Goal: Information Seeking & Learning: Learn about a topic

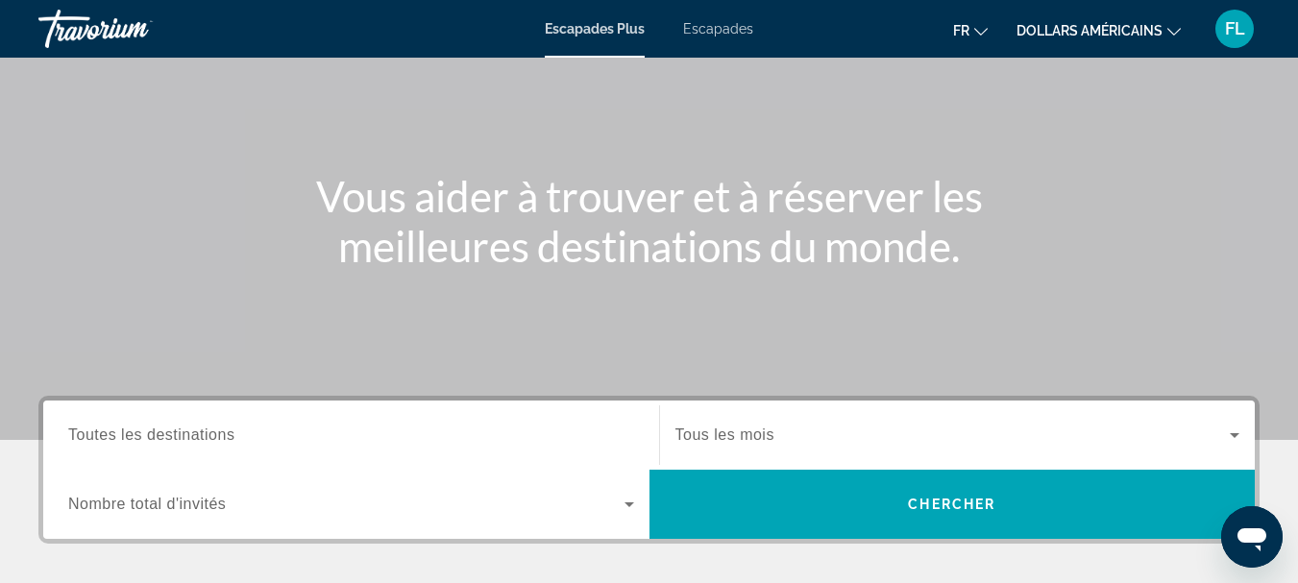
scroll to position [122, 0]
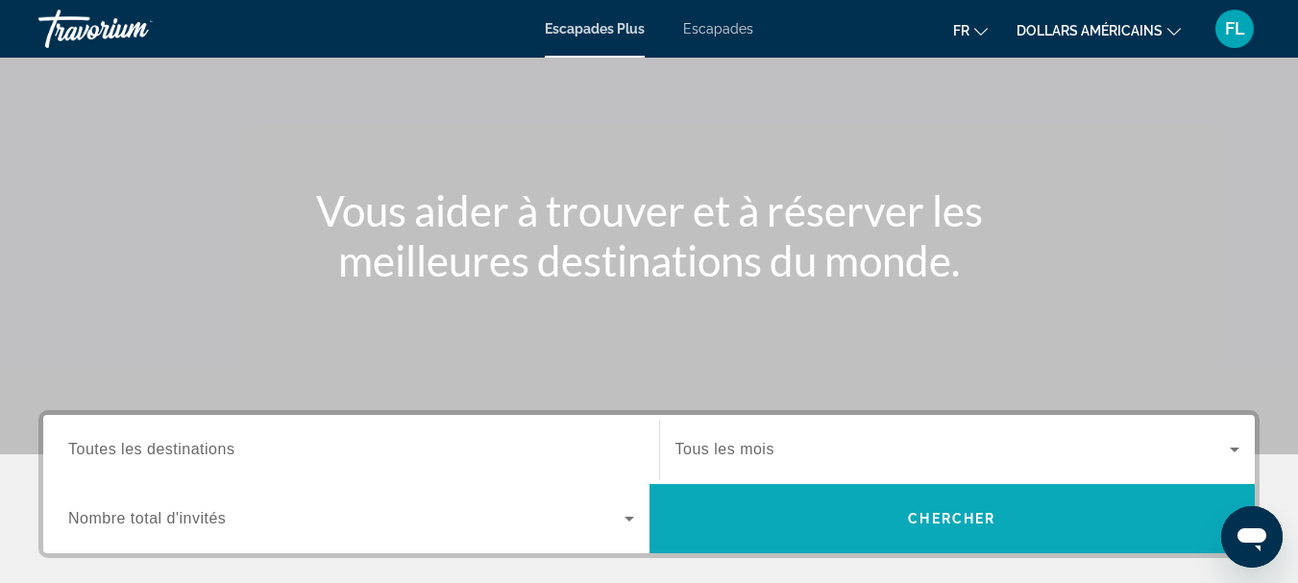
click at [1011, 518] on span "Widget de recherche" at bounding box center [953, 519] width 606 height 46
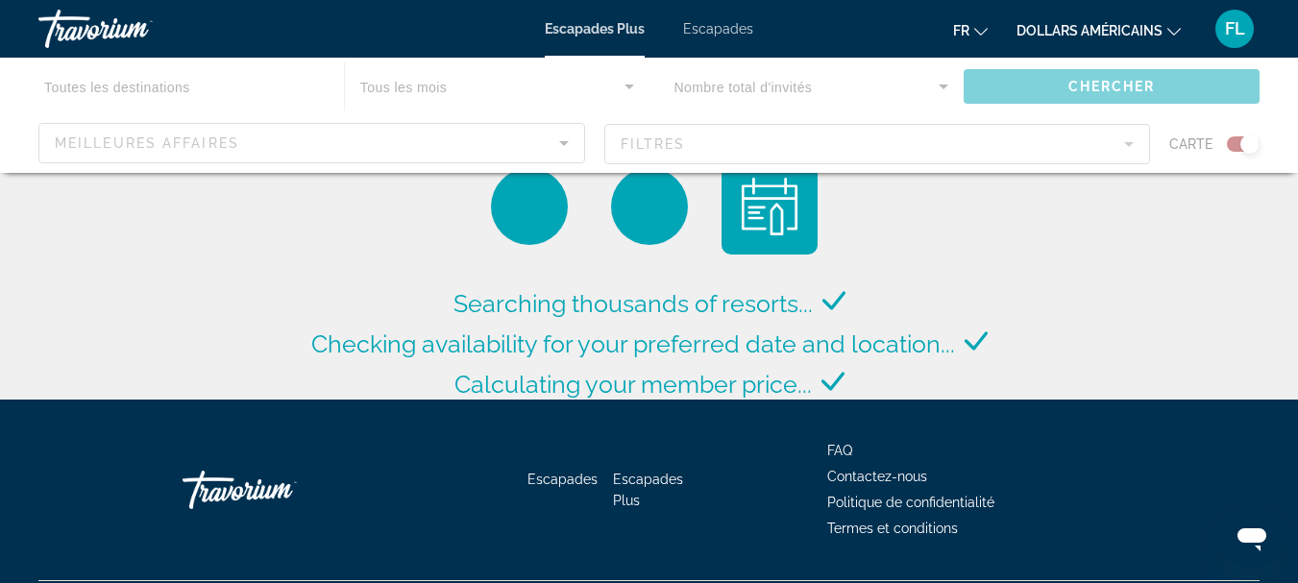
click at [630, 86] on div "Contenu principal" at bounding box center [649, 115] width 1298 height 115
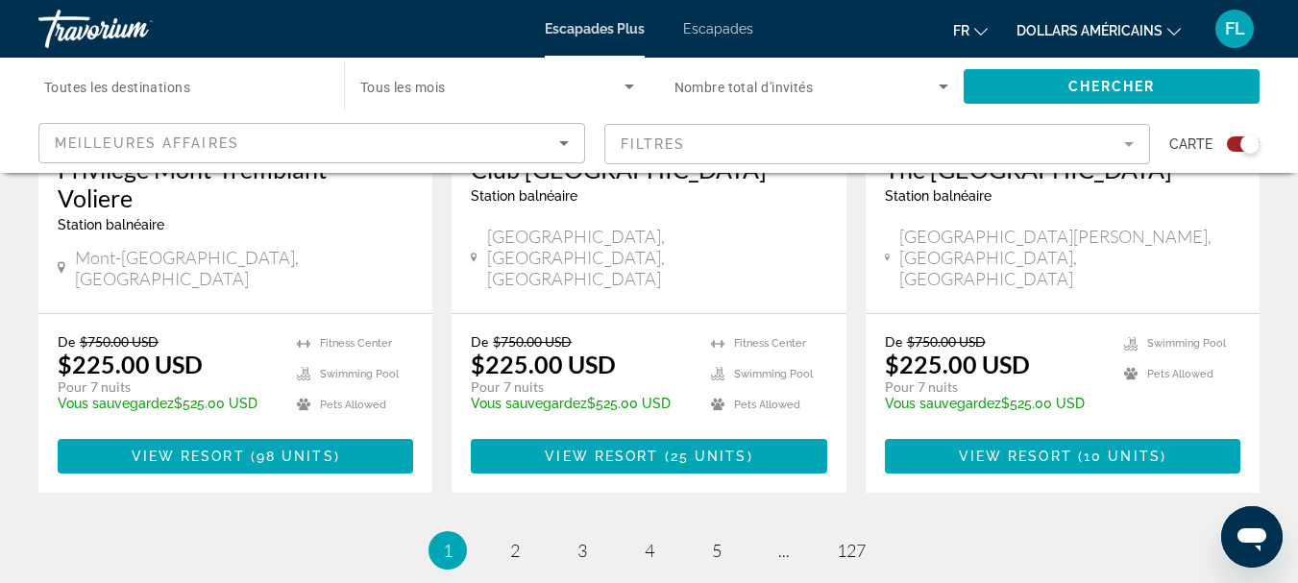
scroll to position [3236, 0]
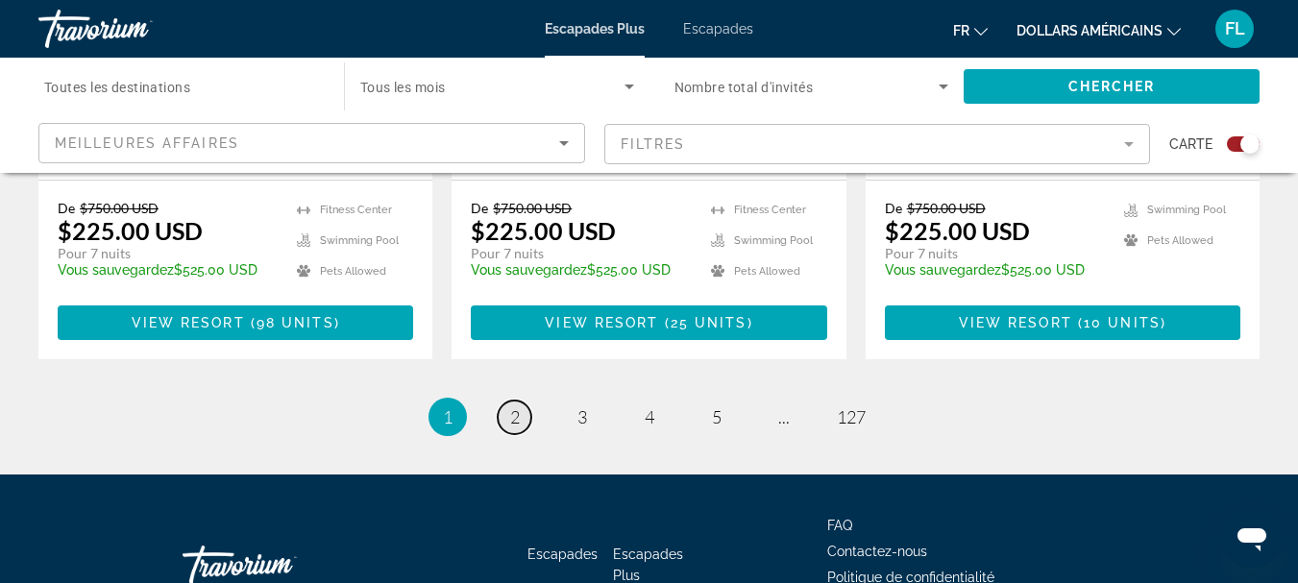
click at [510, 406] on span "2" at bounding box center [515, 416] width 10 height 21
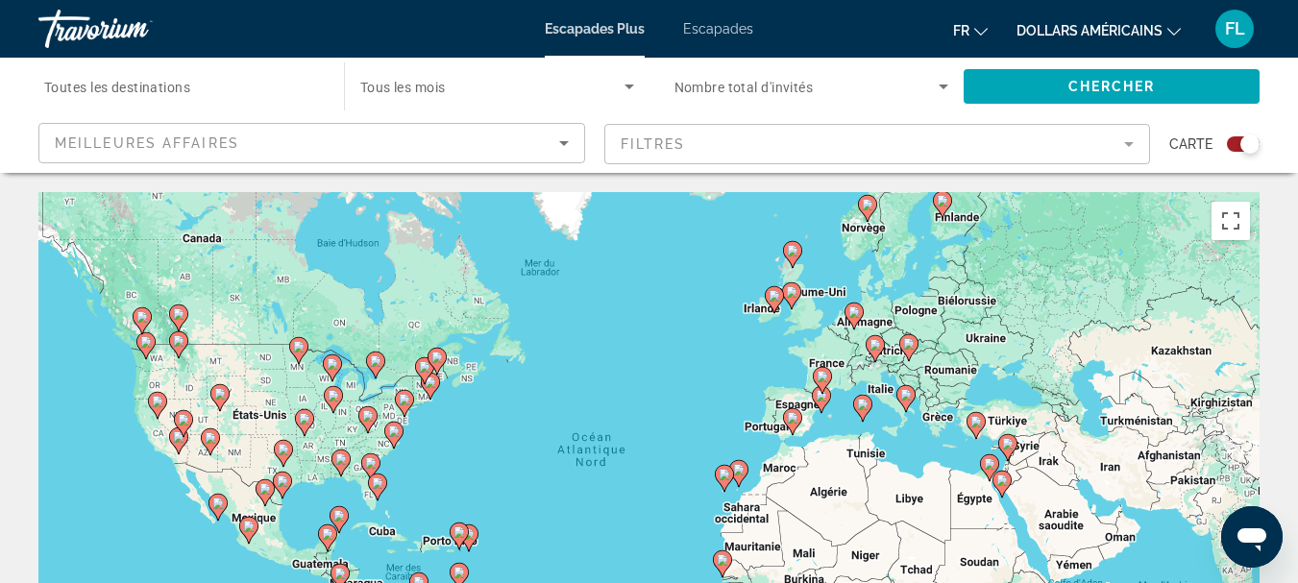
click at [856, 312] on image "Contenu principal" at bounding box center [854, 313] width 12 height 12
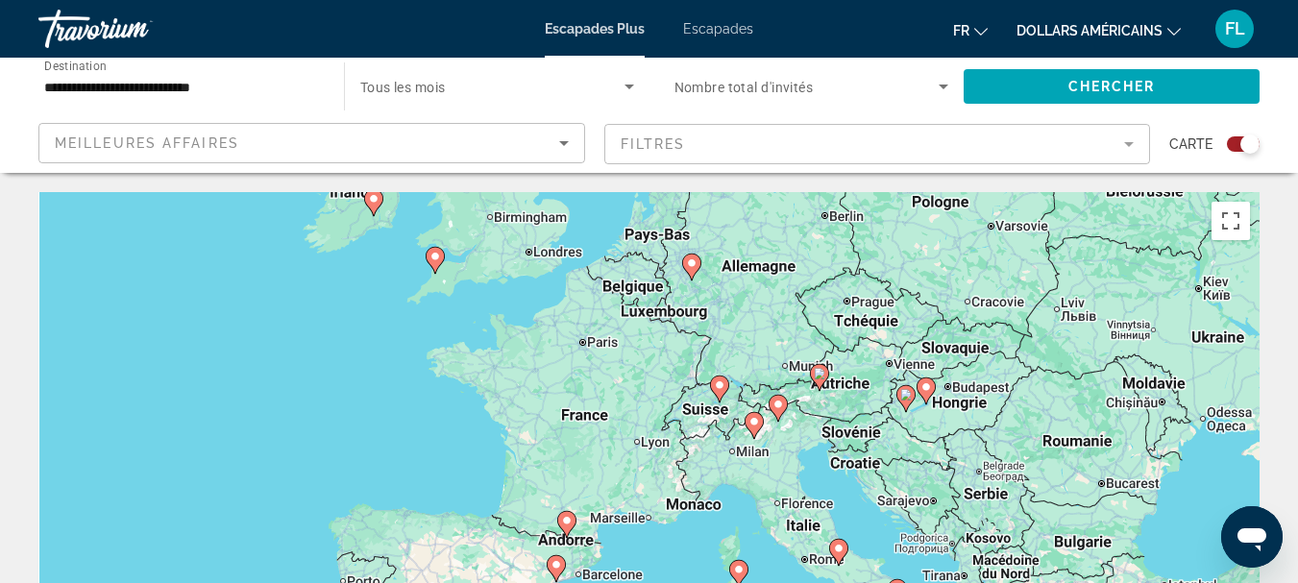
drag, startPoint x: 691, startPoint y: 512, endPoint x: 735, endPoint y: 310, distance: 206.6
click at [735, 310] on div "Pour activer le glissement avec le clavier, appuyez sur Alt+Entrée. Une fois ce…" at bounding box center [648, 480] width 1221 height 577
click at [840, 553] on image "Contenu principal" at bounding box center [839, 550] width 12 height 12
type input "**********"
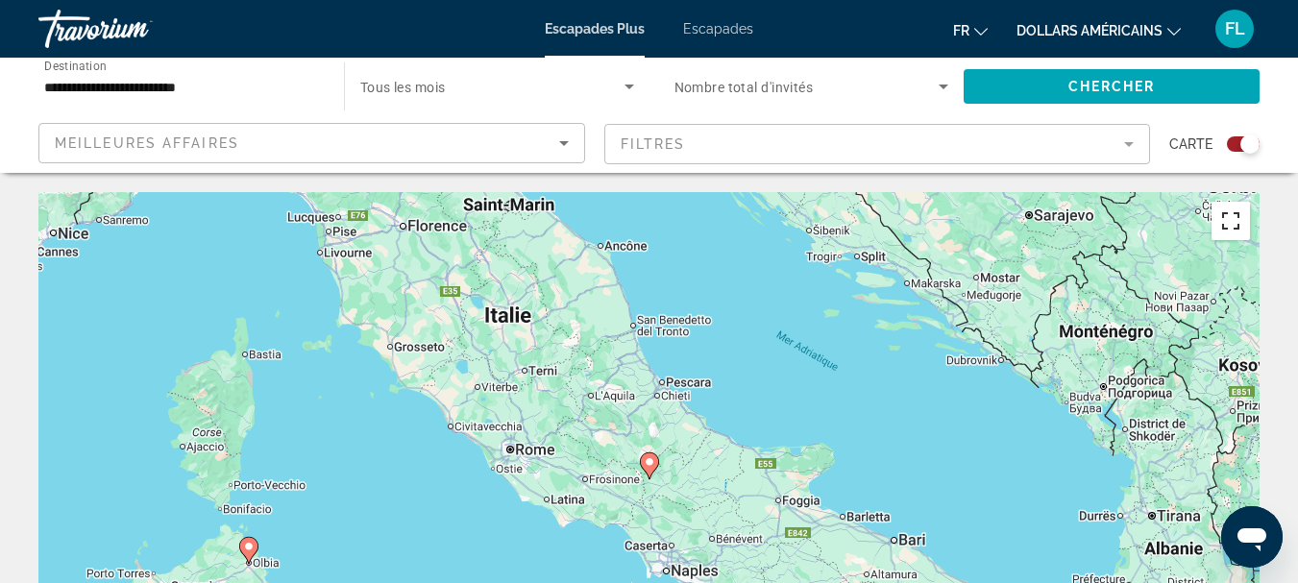
click at [1234, 224] on button "Passer en plein écran" at bounding box center [1231, 221] width 38 height 38
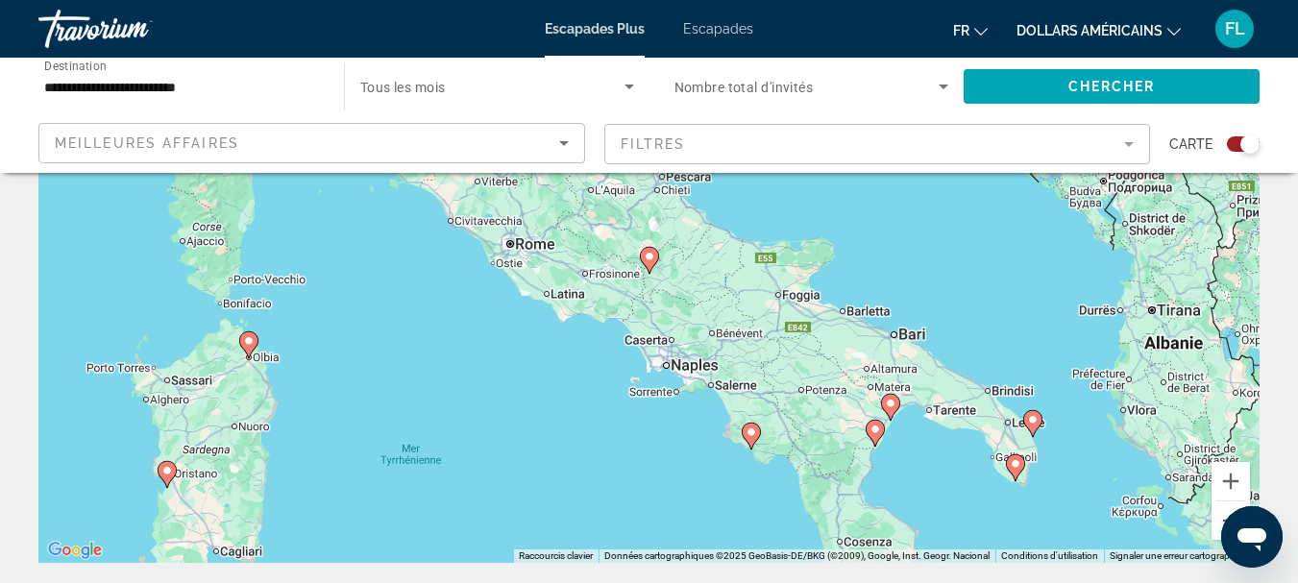
scroll to position [199, 0]
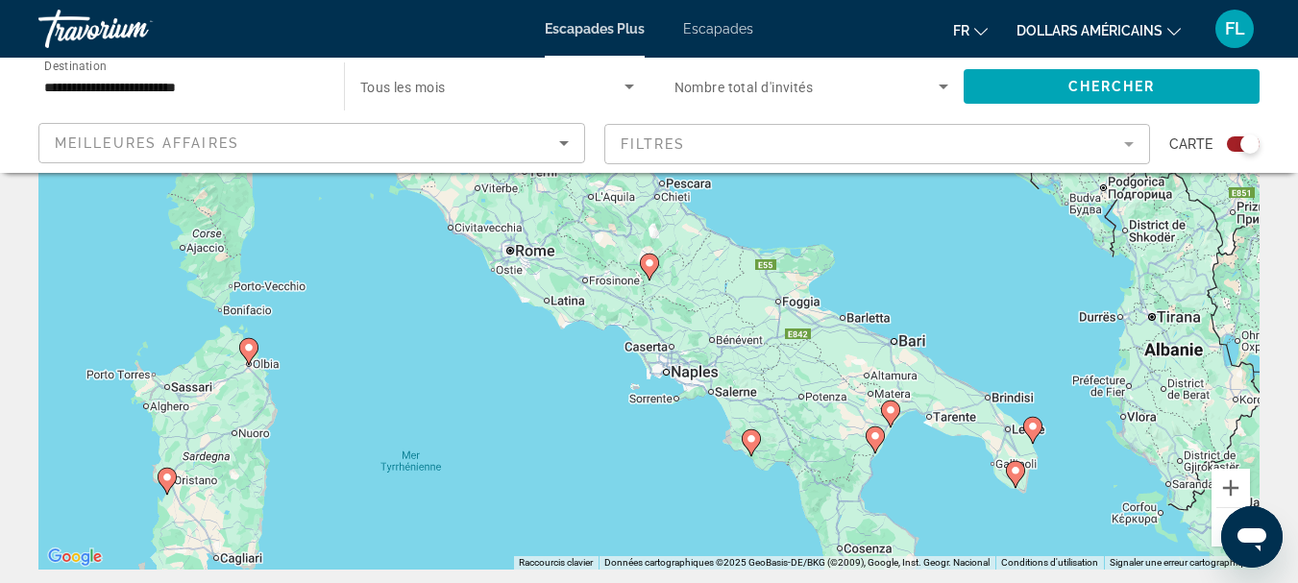
click at [1112, 153] on mat-form-field "Filtres" at bounding box center [877, 144] width 547 height 40
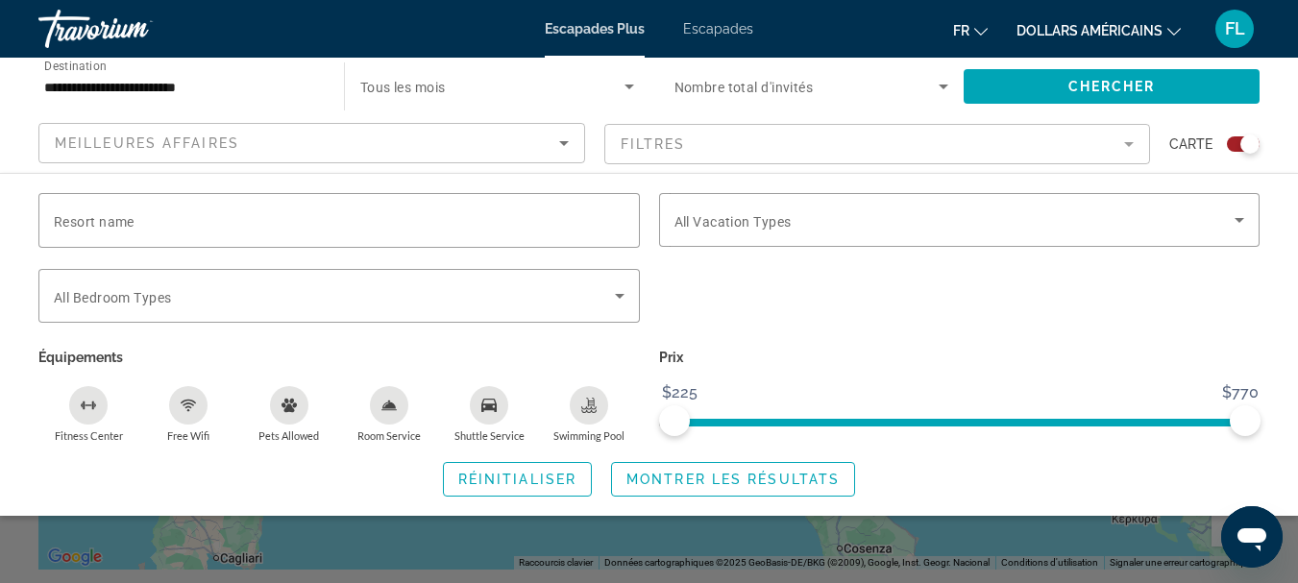
click at [1132, 153] on mat-form-field "Filtres" at bounding box center [877, 144] width 547 height 40
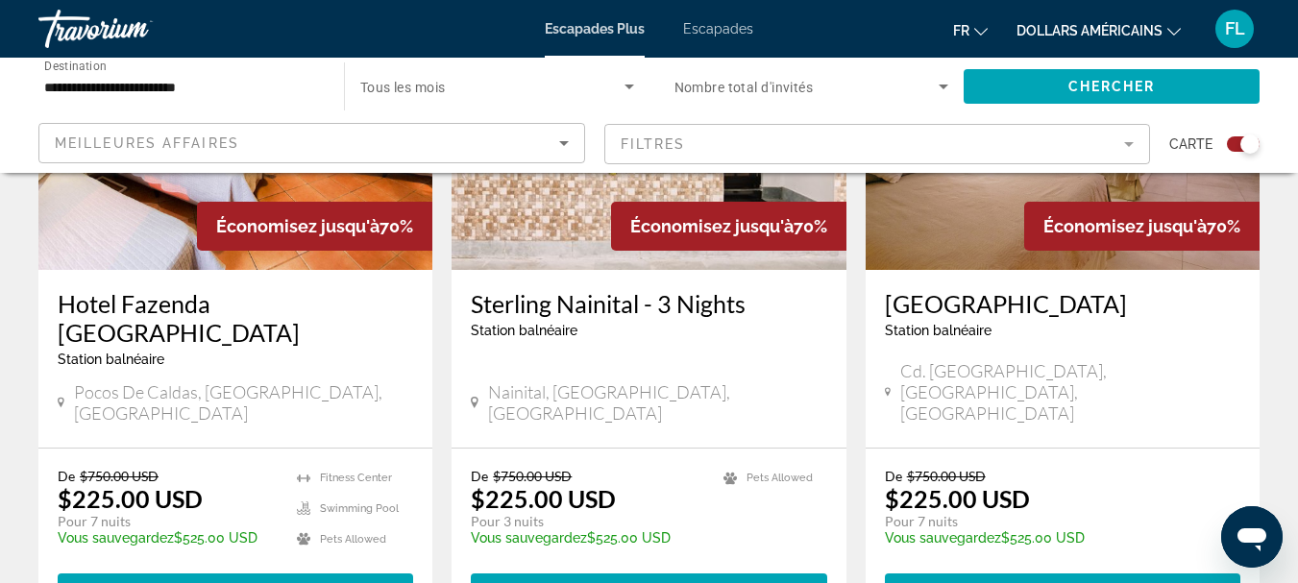
scroll to position [2975, 0]
